Goal: Task Accomplishment & Management: Use online tool/utility

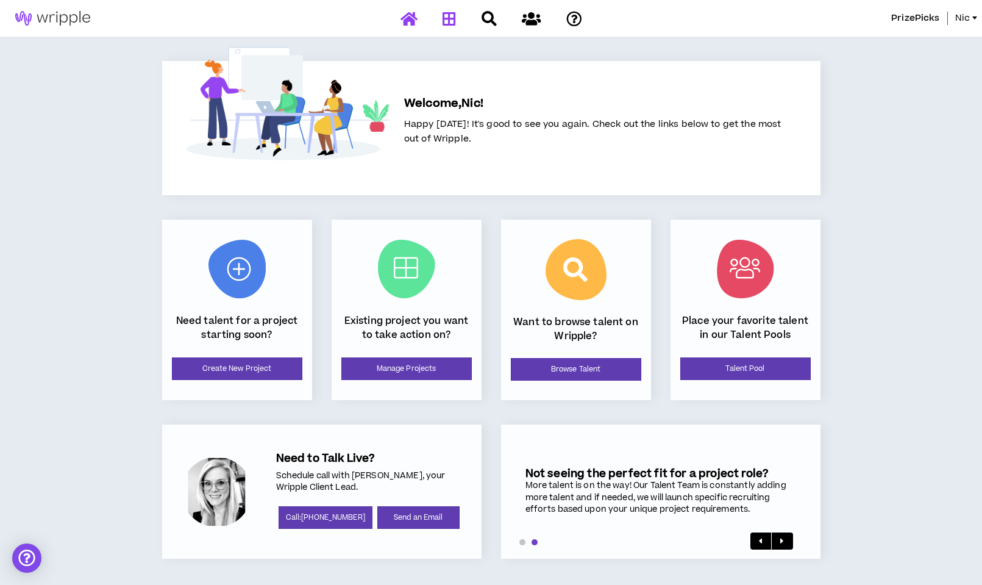
click at [447, 15] on icon at bounding box center [449, 18] width 13 height 15
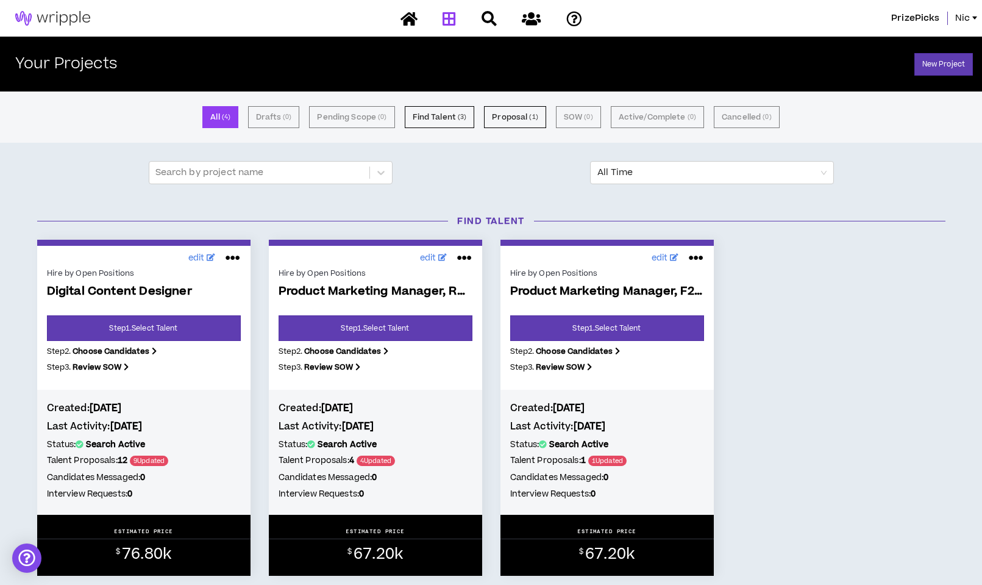
scroll to position [8, 0]
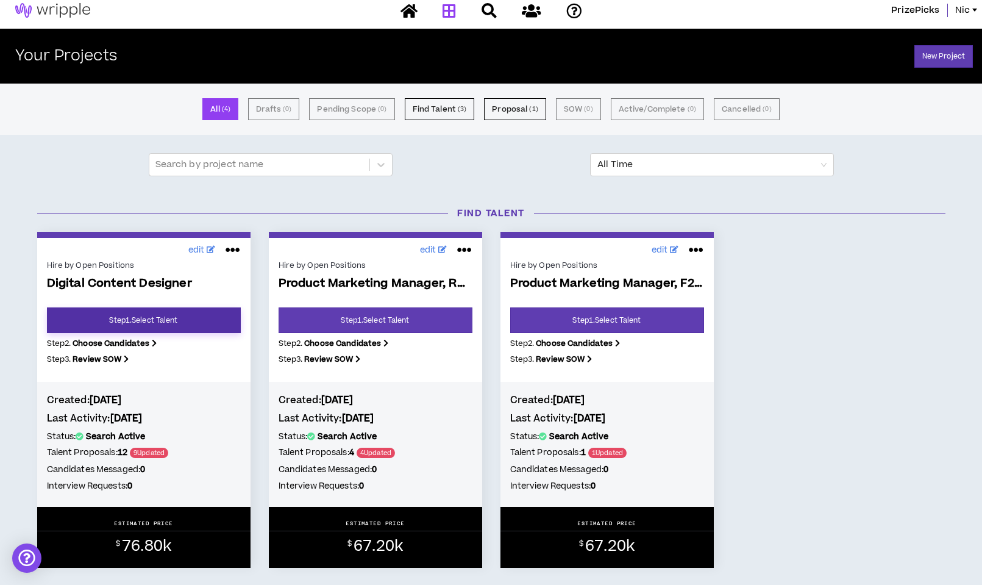
click at [152, 316] on link "Step 1 . Select Talent" at bounding box center [144, 320] width 194 height 26
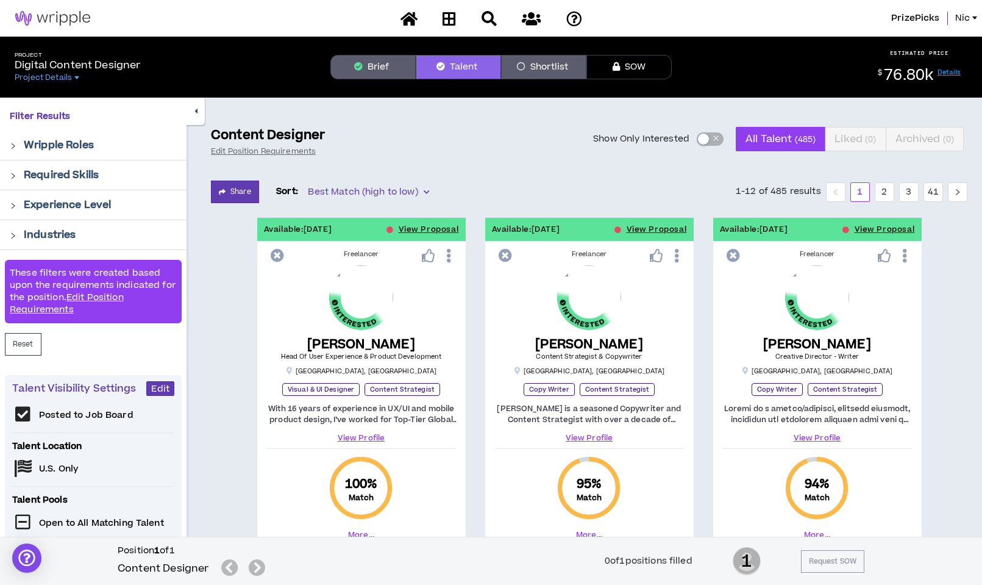
scroll to position [1, 0]
